Goal: Find specific page/section: Find specific page/section

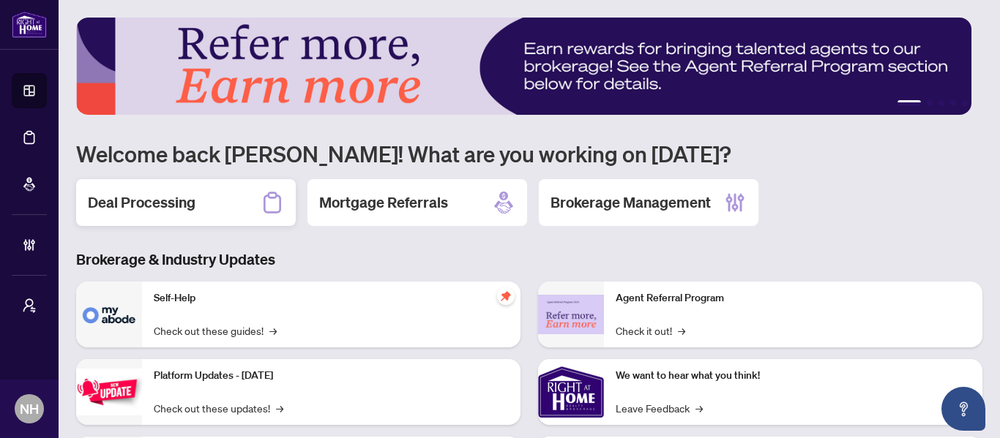
click at [157, 196] on h2 "Deal Processing" at bounding box center [142, 202] width 108 height 20
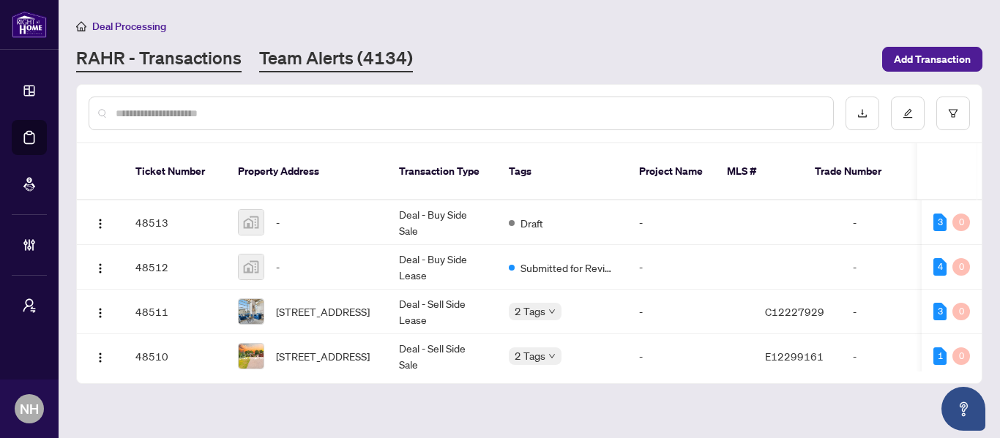
click at [321, 60] on link "Team Alerts (4134)" at bounding box center [336, 59] width 154 height 26
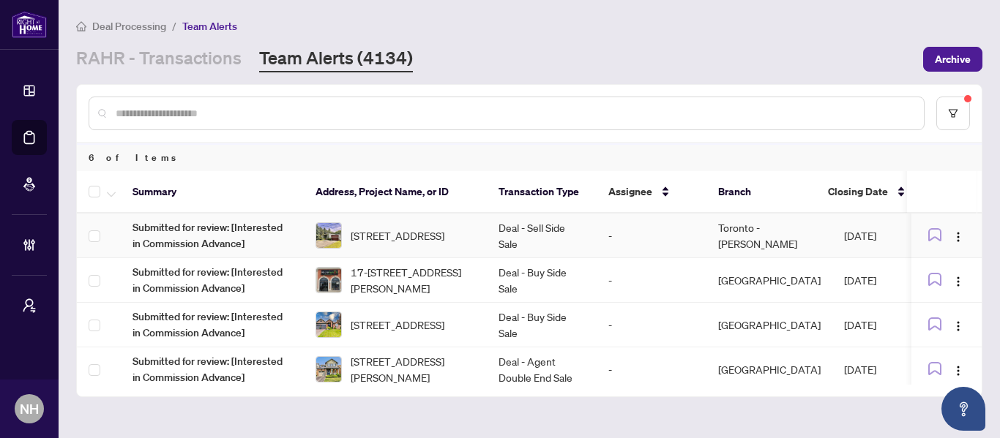
click at [416, 242] on span "[STREET_ADDRESS]" at bounding box center [397, 236] width 94 height 16
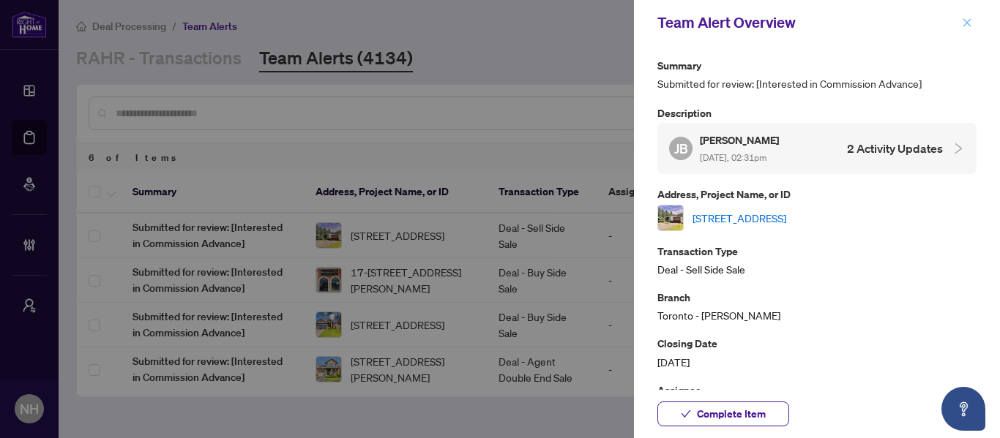
click at [971, 26] on icon "close" at bounding box center [966, 23] width 10 height 10
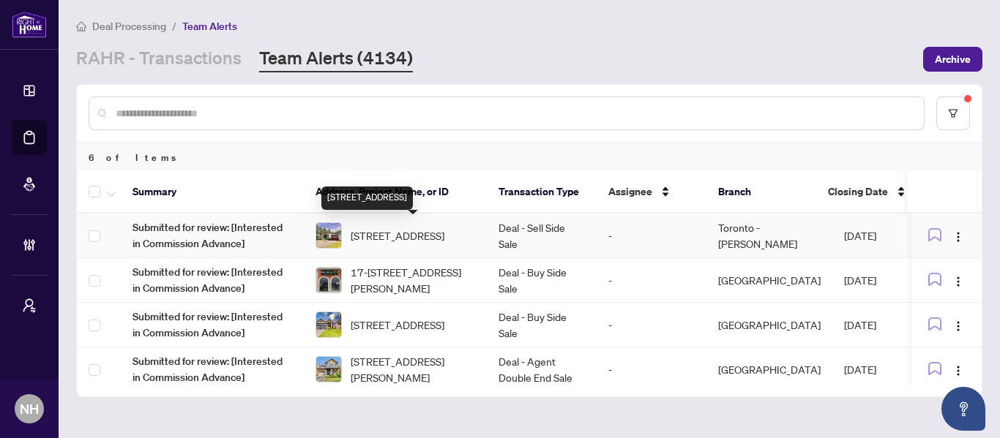
click at [444, 243] on span "[STREET_ADDRESS]" at bounding box center [397, 236] width 94 height 16
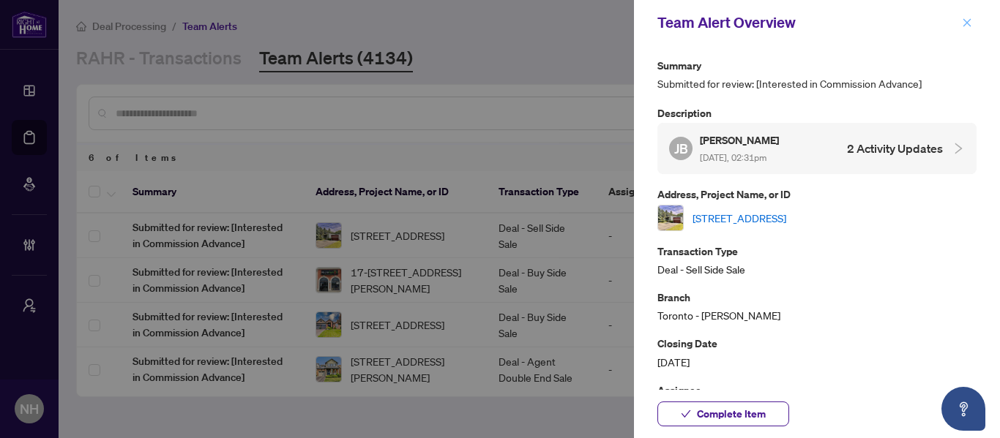
click at [961, 26] on button "button" at bounding box center [966, 23] width 19 height 18
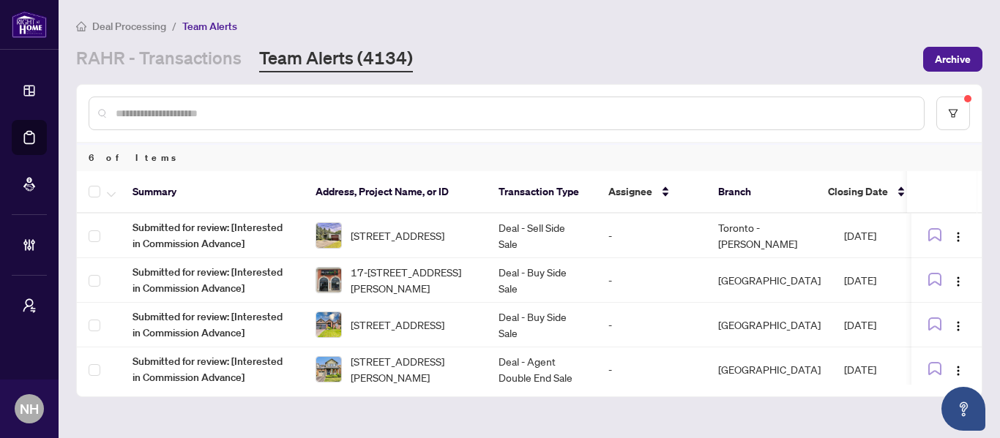
click at [444, 237] on span "[STREET_ADDRESS]" at bounding box center [397, 236] width 94 height 16
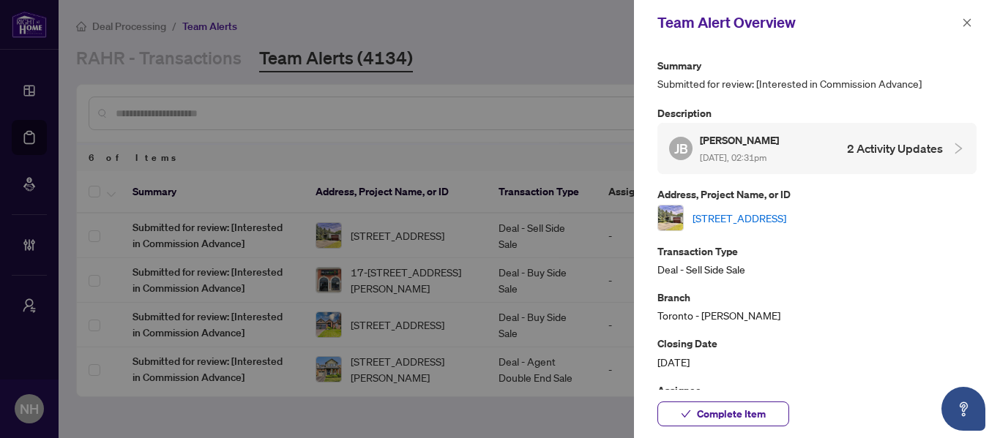
click at [740, 219] on link "[STREET_ADDRESS]" at bounding box center [739, 218] width 94 height 16
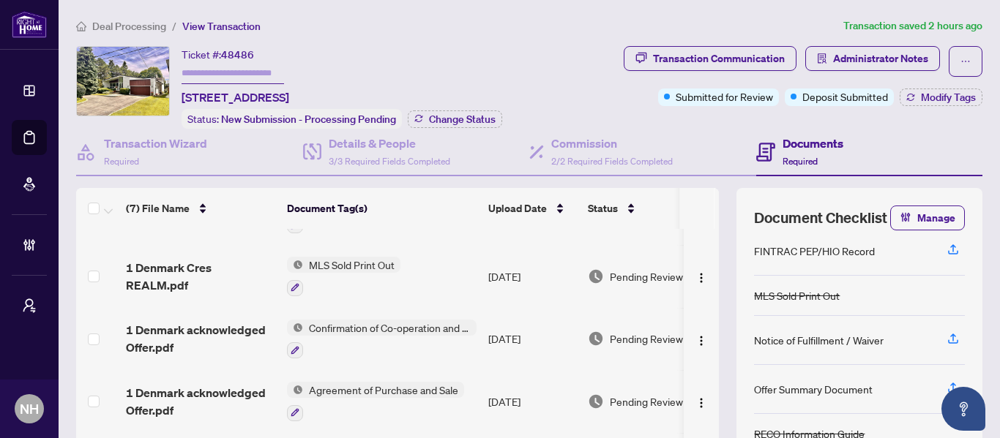
scroll to position [147, 0]
